Goal: Transaction & Acquisition: Book appointment/travel/reservation

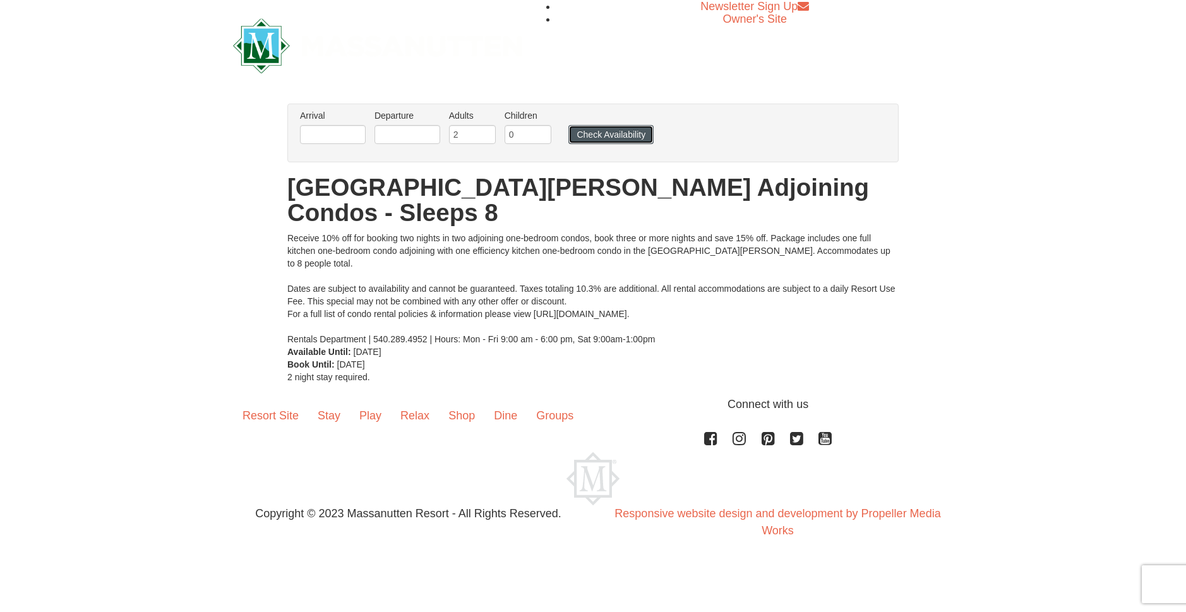
click at [621, 132] on button "Check Availability" at bounding box center [610, 134] width 85 height 19
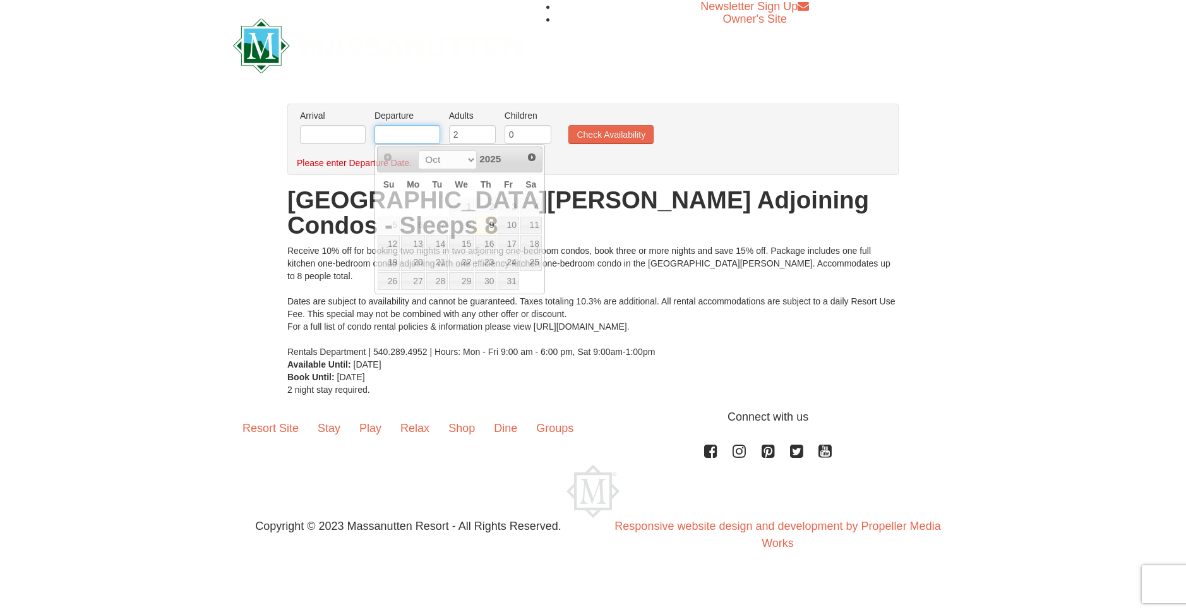
click at [394, 136] on input "text" at bounding box center [407, 134] width 66 height 19
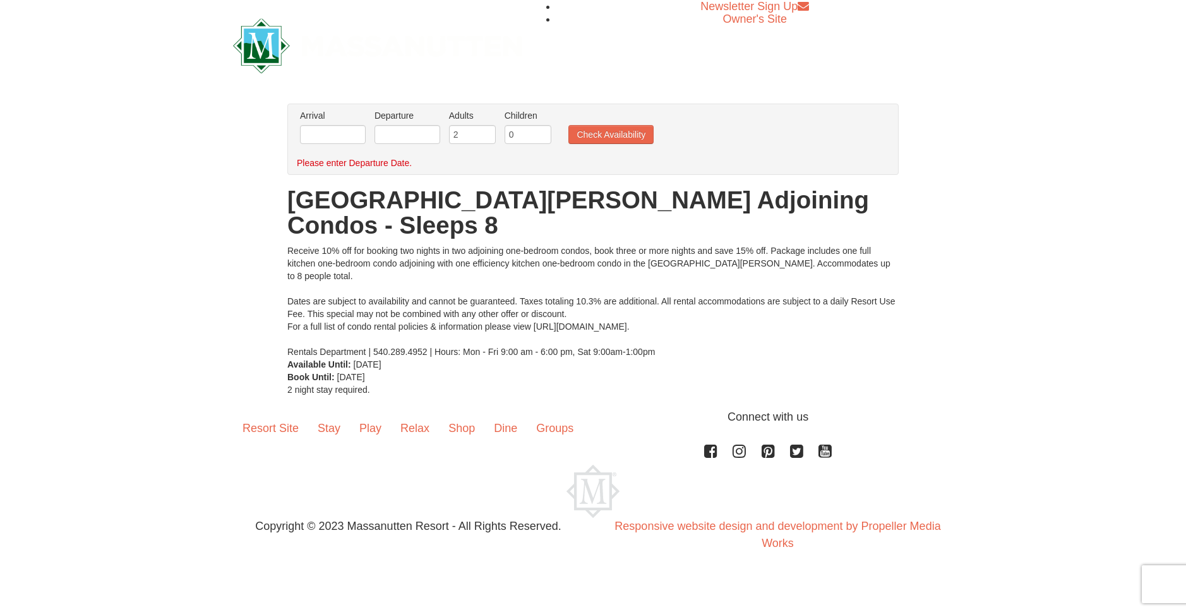
drag, startPoint x: 845, startPoint y: 612, endPoint x: 1025, endPoint y: 338, distance: 328.7
click at [1140, 369] on div "× From: To: Adults: 2 Children: 0 Change Arrival Please format dates MM/DD/YYYY…" at bounding box center [593, 250] width 1186 height 318
click at [338, 141] on input "text" at bounding box center [333, 134] width 66 height 19
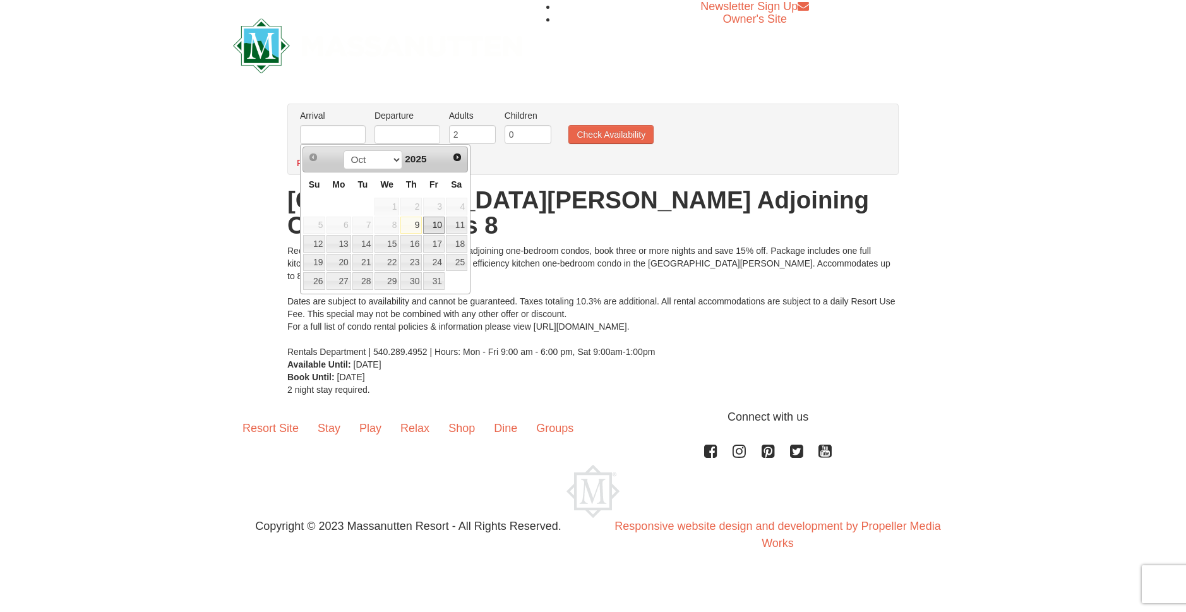
click at [430, 227] on link "10" at bounding box center [433, 226] width 21 height 18
type input "[DATE]"
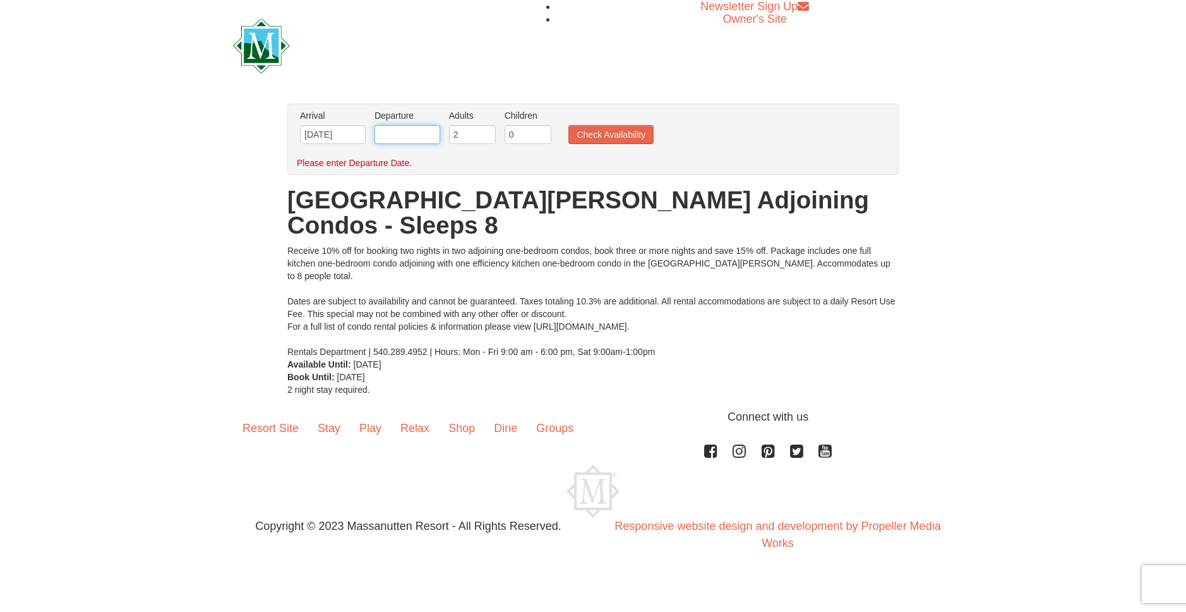
click at [407, 142] on input "text" at bounding box center [407, 134] width 66 height 19
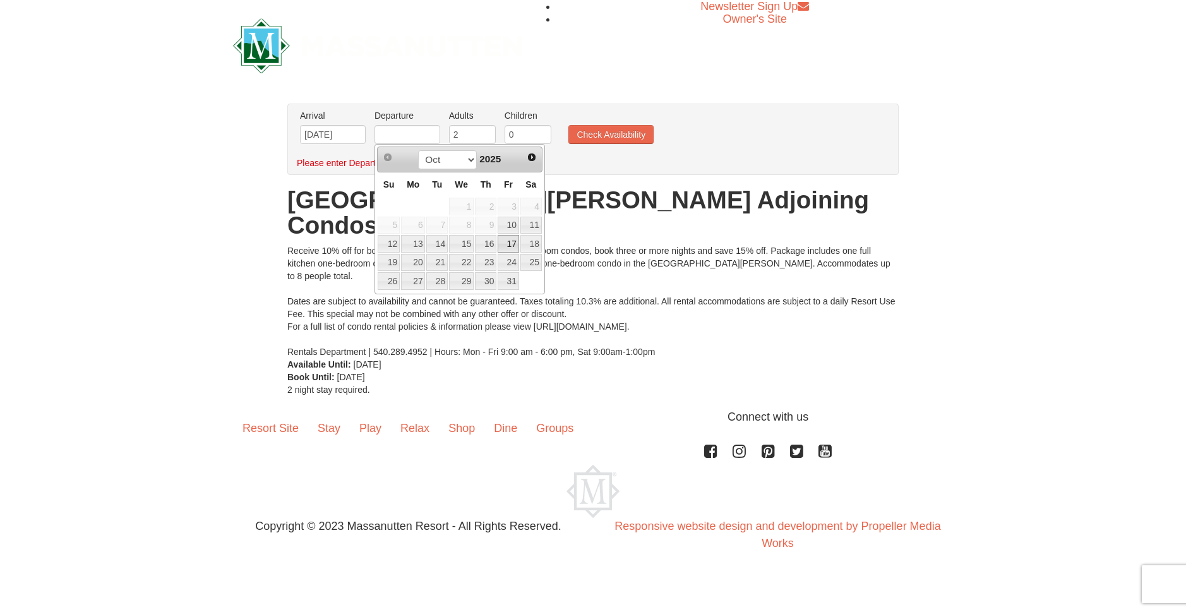
click at [517, 242] on link "17" at bounding box center [508, 244] width 21 height 18
type input "[DATE]"
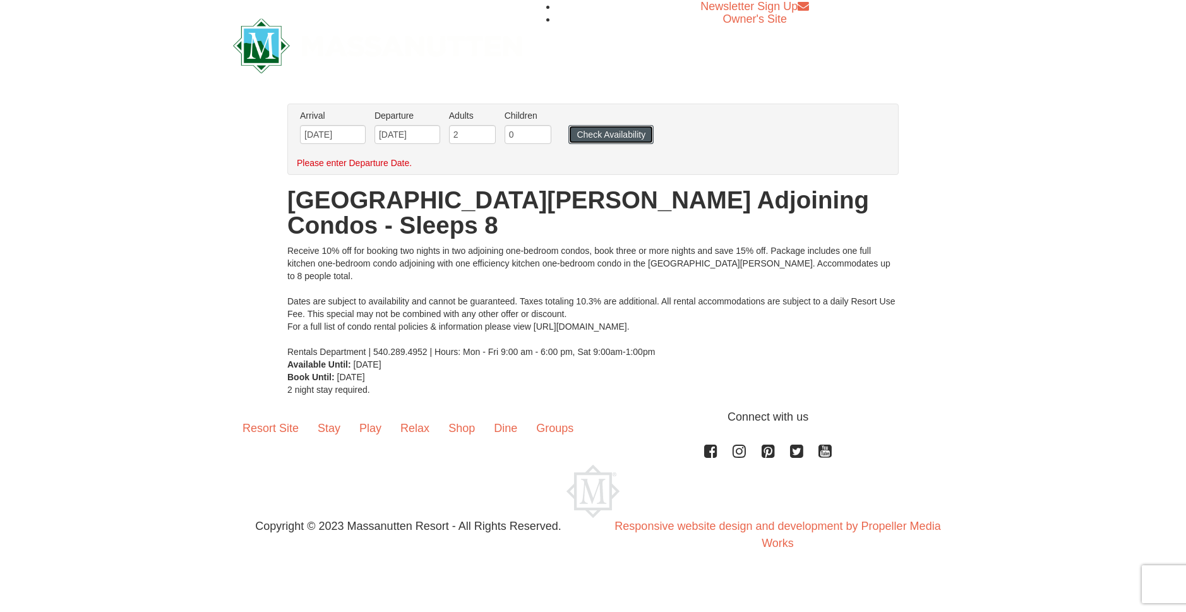
click at [614, 134] on button "Check Availability" at bounding box center [610, 134] width 85 height 19
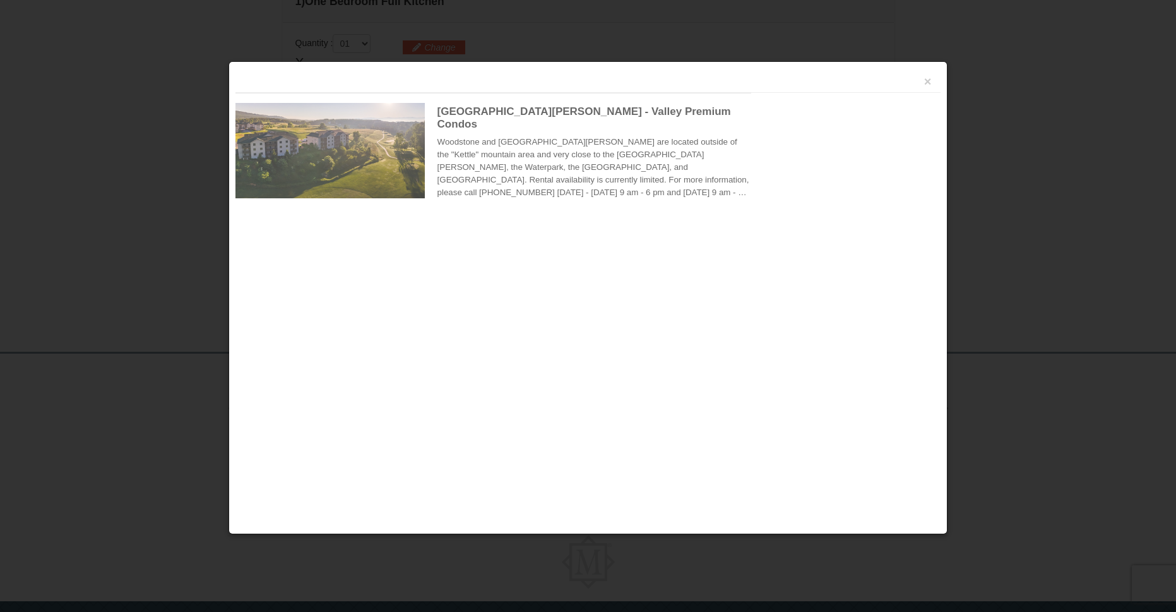
scroll to position [399, 0]
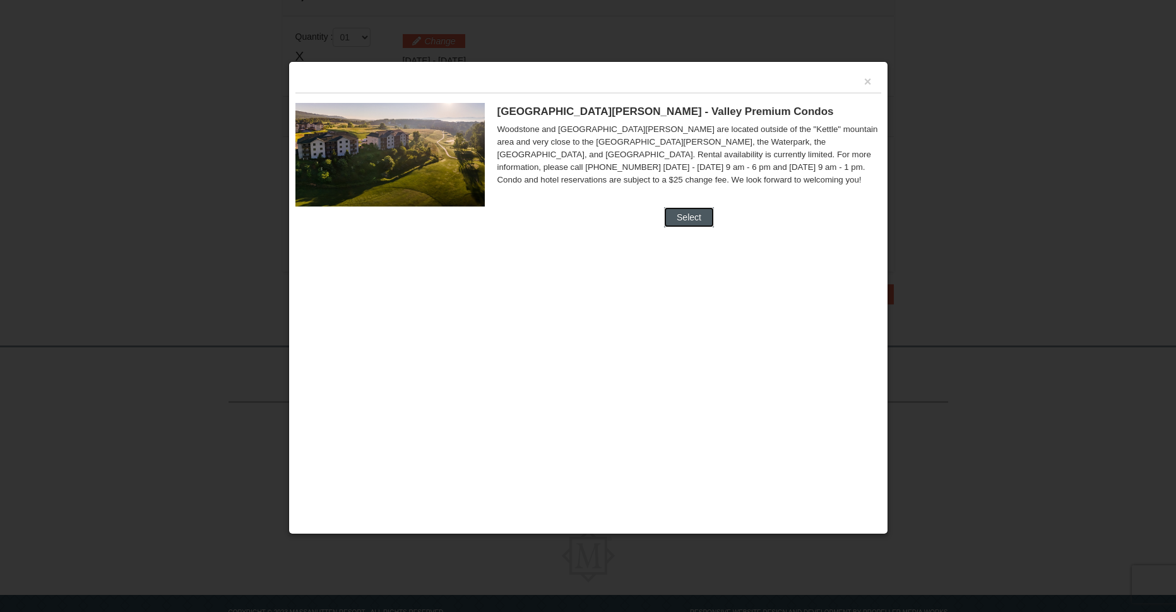
click at [686, 215] on button "Select" at bounding box center [689, 217] width 50 height 20
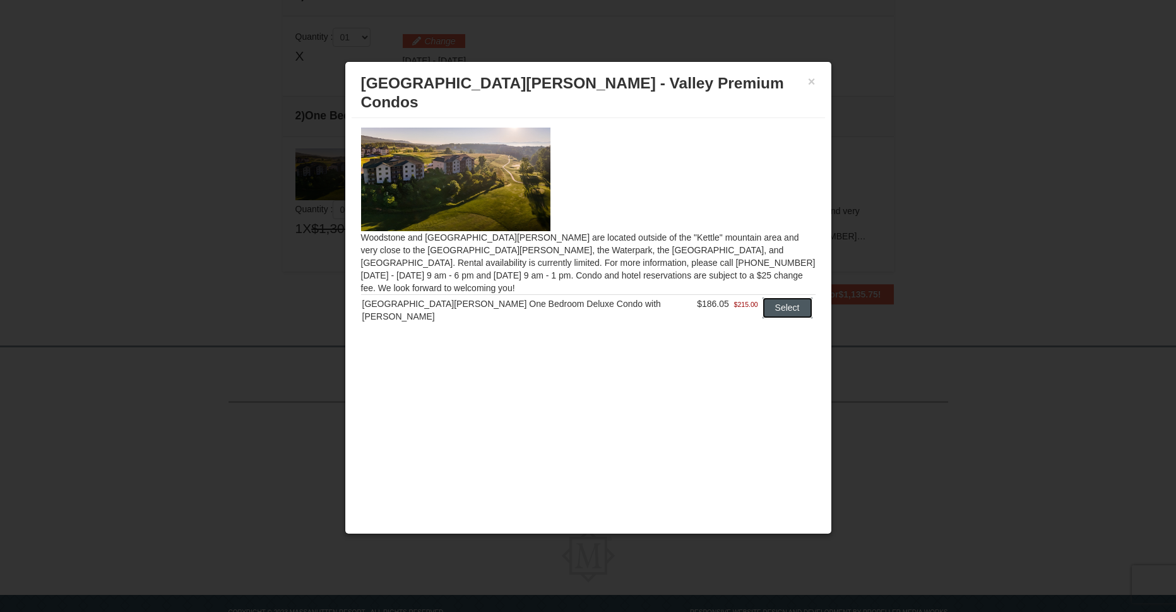
click at [764, 297] on button "Select" at bounding box center [788, 307] width 50 height 20
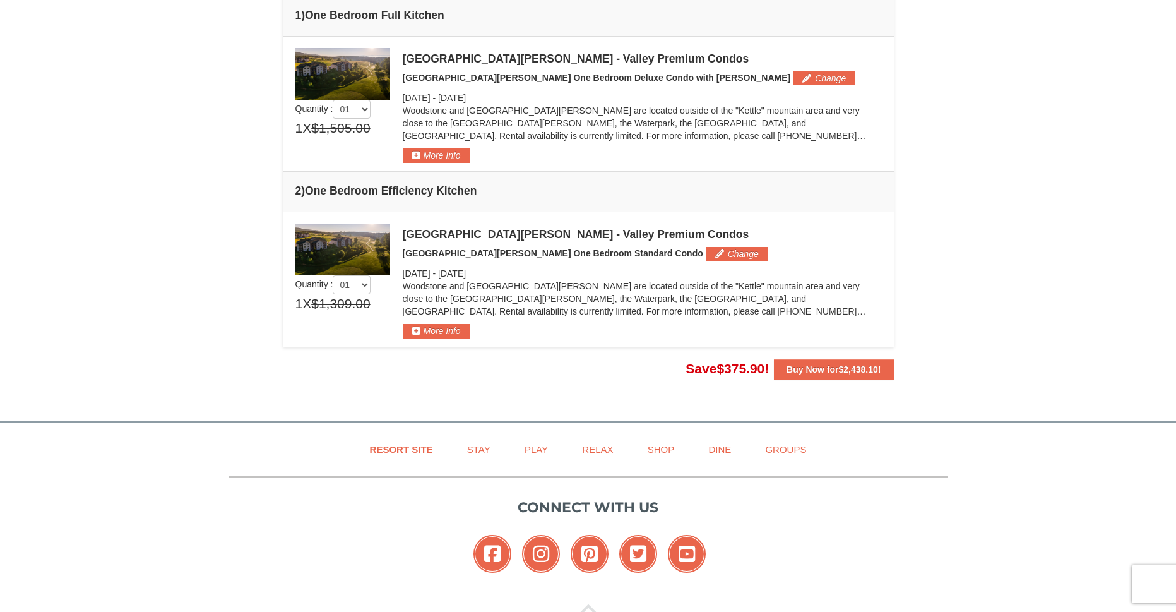
scroll to position [273, 0]
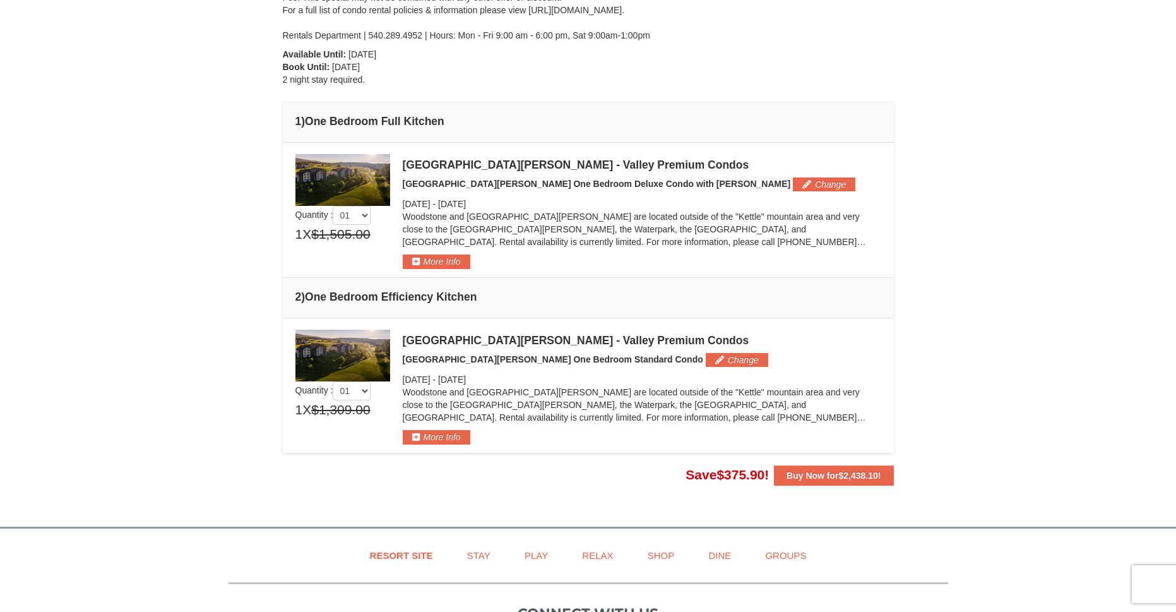
click at [349, 330] on img at bounding box center [342, 356] width 95 height 52
click at [320, 154] on img at bounding box center [342, 180] width 95 height 52
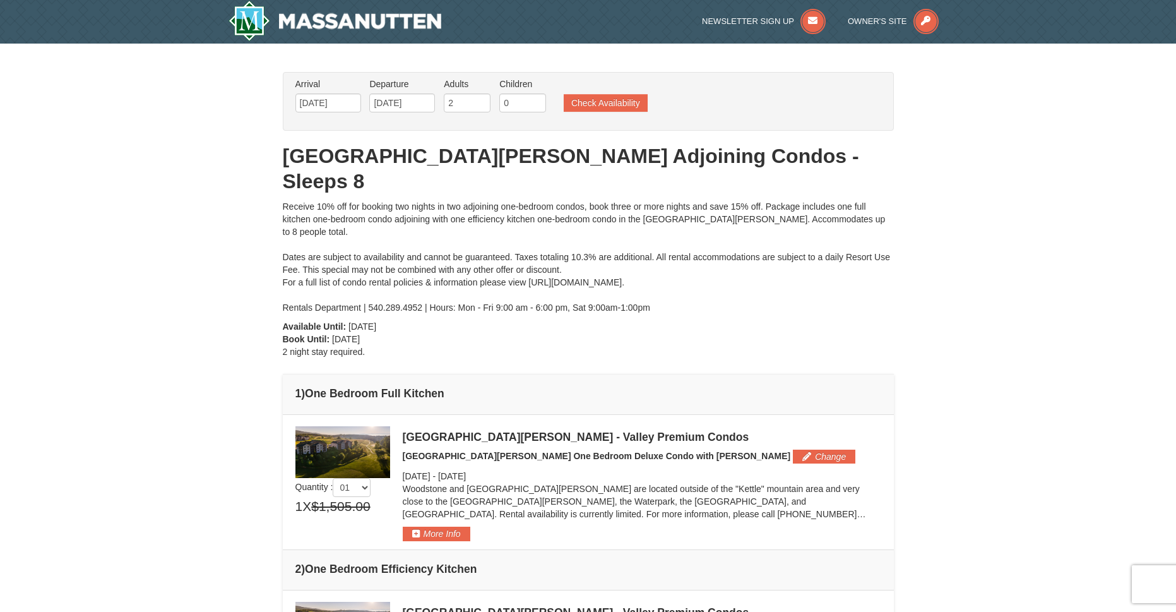
scroll to position [0, 0]
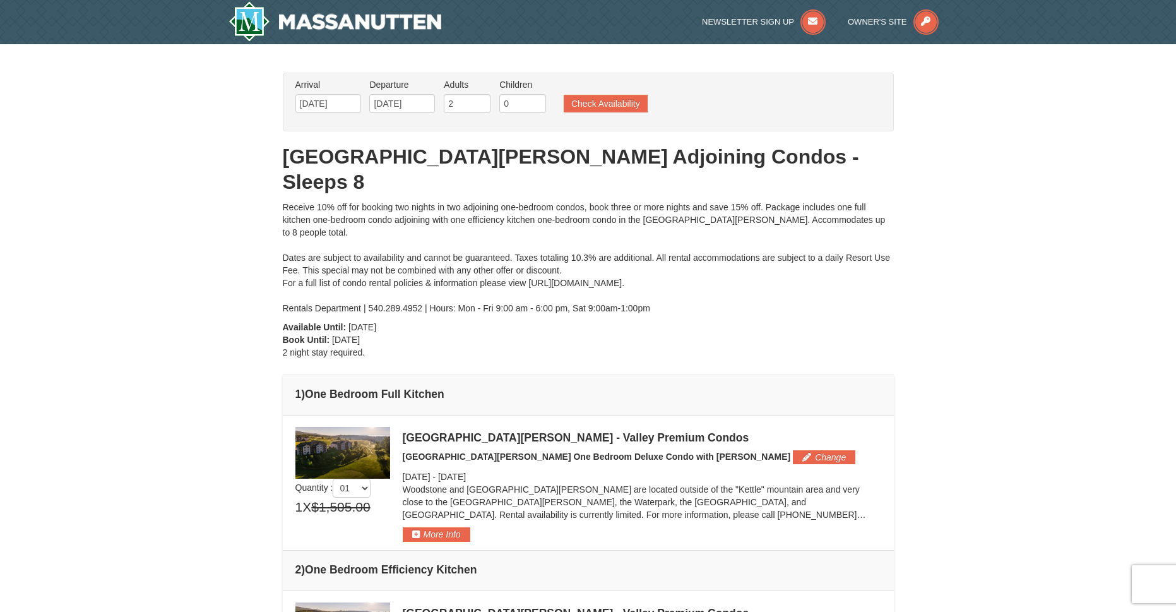
click at [350, 427] on img at bounding box center [342, 453] width 95 height 52
click at [350, 434] on img at bounding box center [342, 453] width 95 height 52
click at [793, 450] on button "Change" at bounding box center [824, 457] width 63 height 14
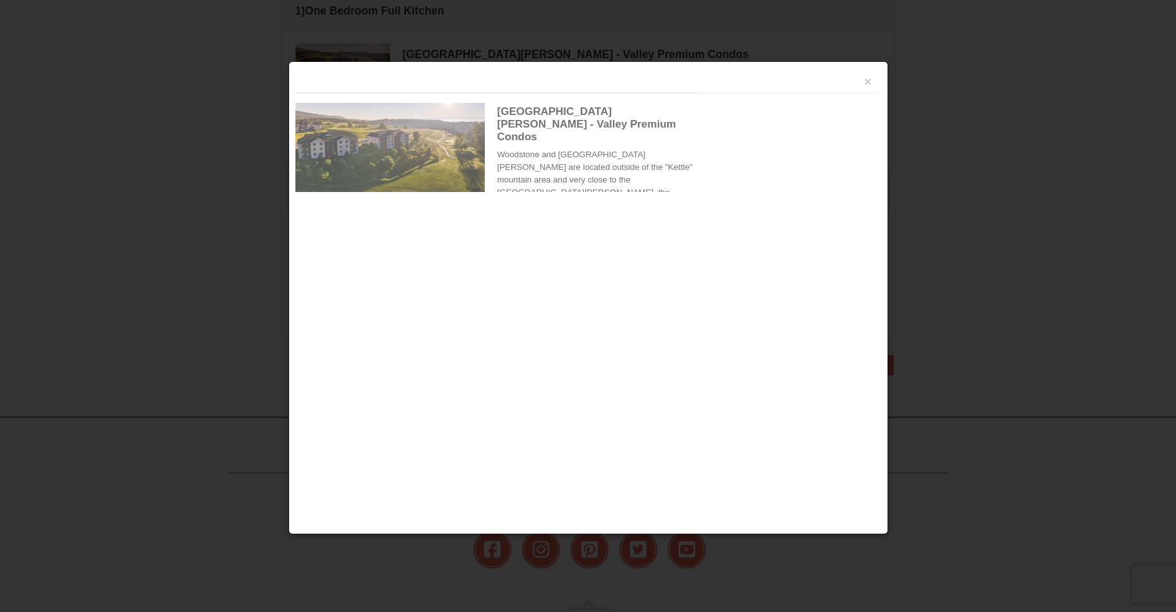
scroll to position [402, 0]
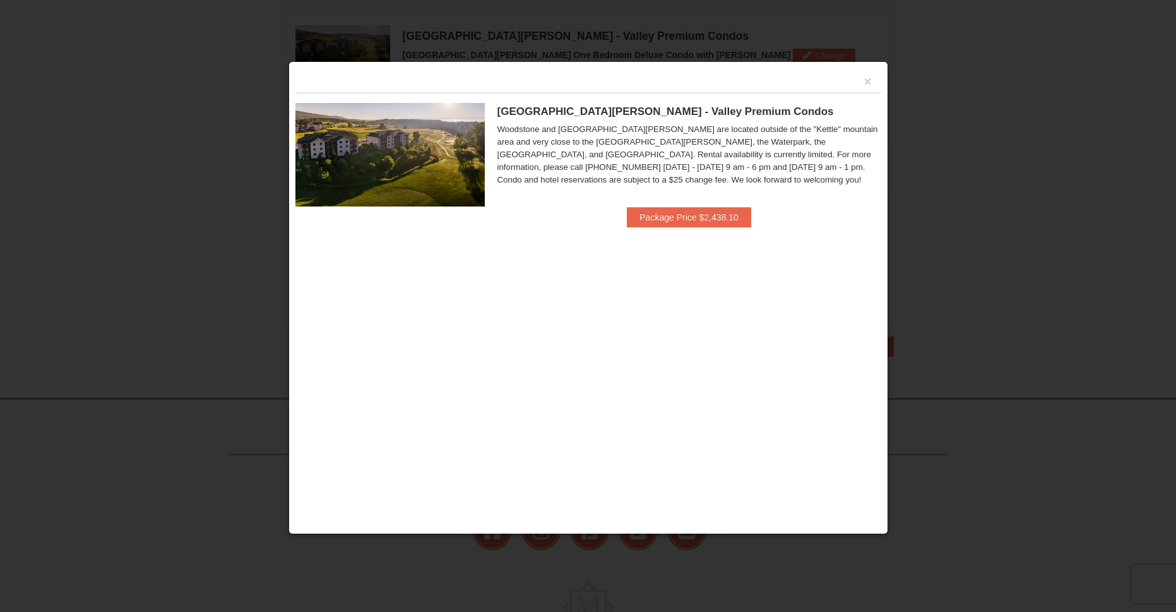
click at [445, 140] on img at bounding box center [389, 155] width 189 height 104
click at [677, 135] on div "Woodstone and Woodstone Casa de Campo are located outside of the "Kettle" mount…" at bounding box center [690, 154] width 384 height 63
click at [867, 78] on button "×" at bounding box center [868, 81] width 8 height 13
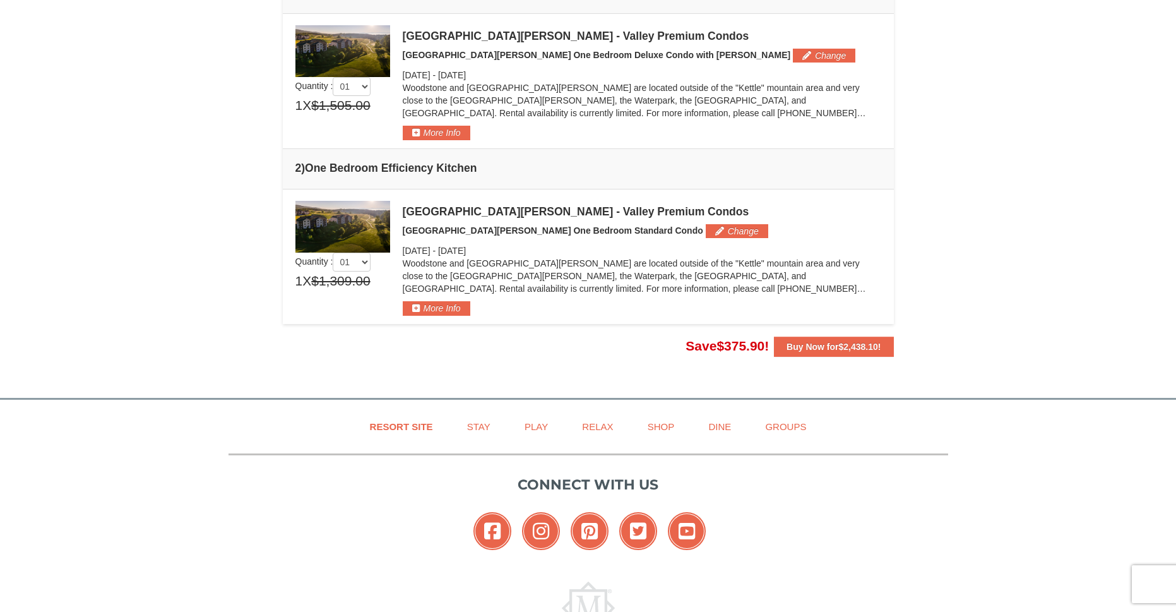
click at [892, 189] on td "× 01" at bounding box center [588, 256] width 611 height 134
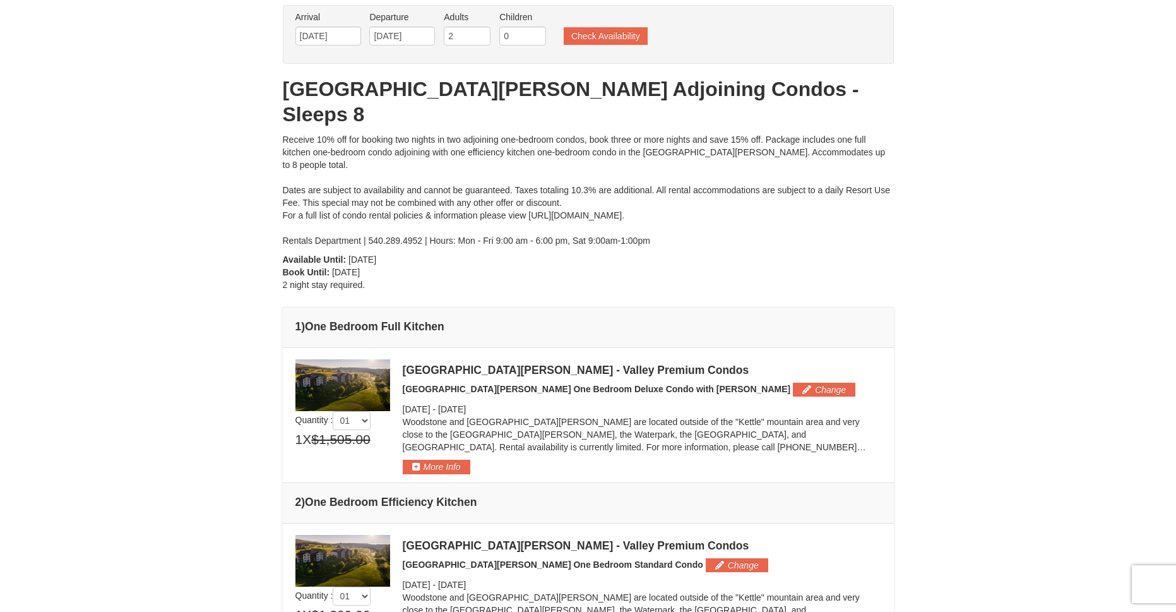
scroll to position [0, 0]
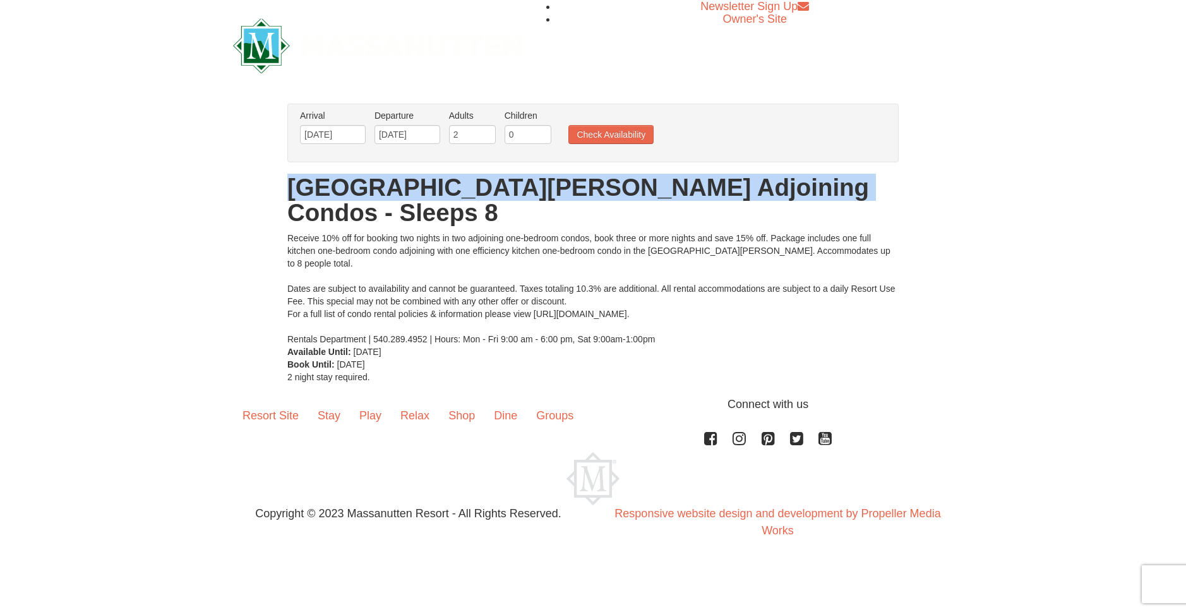
drag, startPoint x: 812, startPoint y: 194, endPoint x: 281, endPoint y: 196, distance: 531.0
click at [281, 196] on div "× From: To: Adults: 2 Children: 0 Change Arrival Please format dates MM/DD/YYYY…" at bounding box center [593, 244] width 636 height 280
click at [770, 196] on h1 "[GEOGRAPHIC_DATA][PERSON_NAME] Adjoining Condos - Sleeps 8" at bounding box center [592, 200] width 611 height 51
drag, startPoint x: 289, startPoint y: 192, endPoint x: 686, endPoint y: 196, distance: 396.5
click at [686, 196] on div "× From: To: Adults: 2 Children: 0 Change Arrival Please format dates MM/DD/YYYY…" at bounding box center [593, 244] width 636 height 280
